Goal: Task Accomplishment & Management: Manage account settings

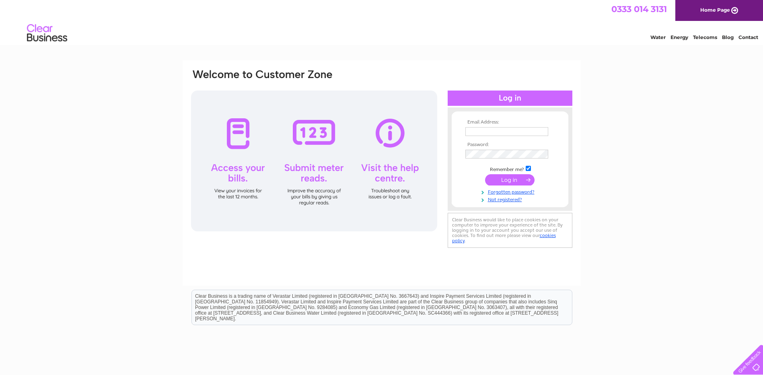
type input "assetmanagement@slough.gov.uk"
click at [507, 179] on input "submit" at bounding box center [509, 179] width 49 height 11
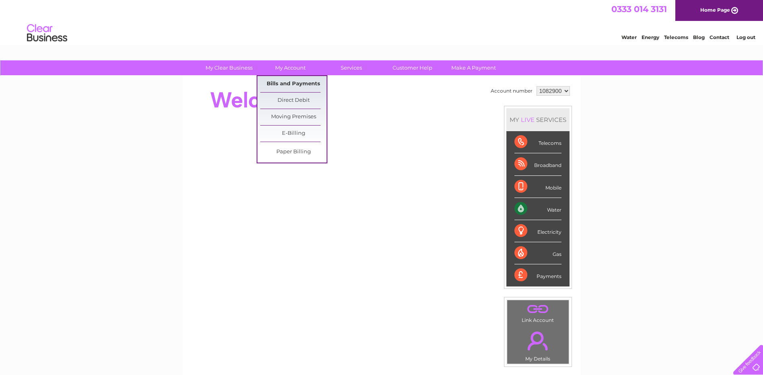
click at [287, 80] on link "Bills and Payments" at bounding box center [293, 84] width 66 height 16
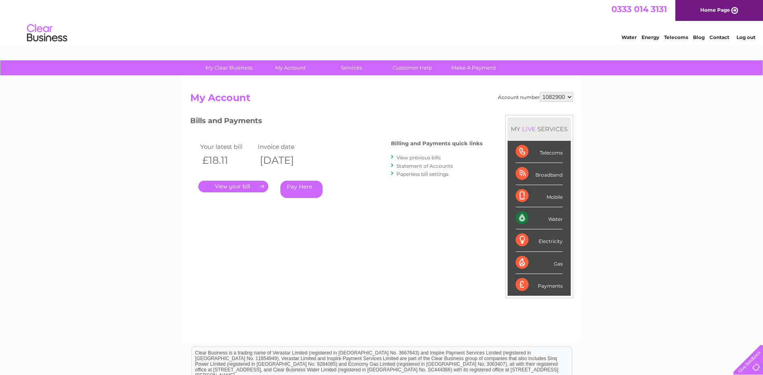
click at [237, 182] on link "." at bounding box center [233, 187] width 70 height 12
click at [414, 157] on link "View previous bills" at bounding box center [419, 158] width 44 height 6
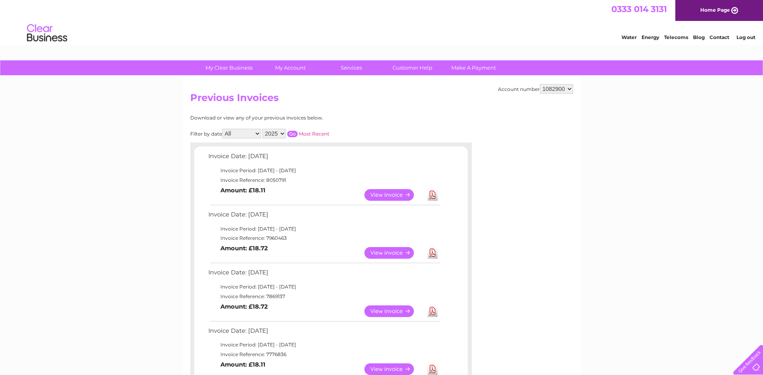
click at [391, 252] on link "View" at bounding box center [394, 253] width 59 height 12
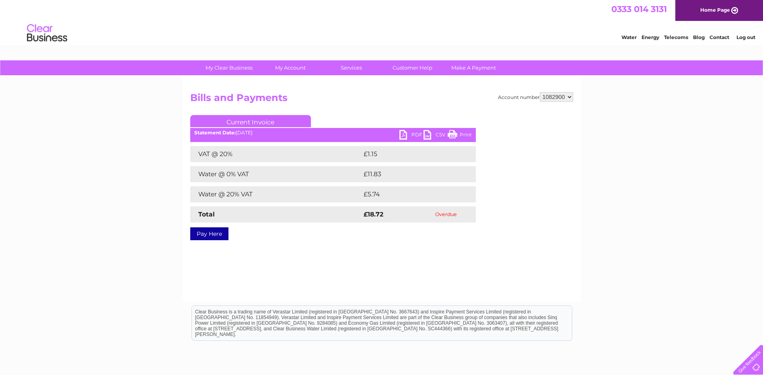
click at [403, 132] on link "PDF" at bounding box center [412, 136] width 24 height 12
click at [344, 101] on h2 "Bills and Payments" at bounding box center [381, 99] width 383 height 15
